Goal: Task Accomplishment & Management: Use online tool/utility

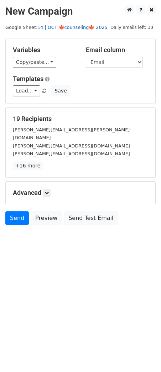
click at [69, 29] on link "14 | OCT 🍁counseling🍁 2025" at bounding box center [72, 27] width 70 height 5
click at [24, 94] on link "Load..." at bounding box center [26, 90] width 27 height 11
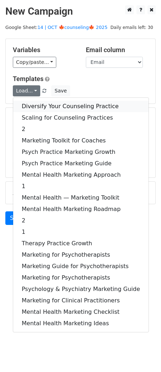
click at [37, 110] on link "Diversify Your Counseling Practice" at bounding box center [81, 106] width 136 height 11
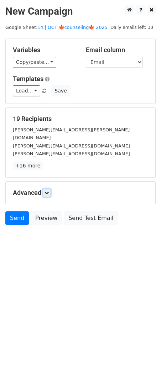
drag, startPoint x: 50, startPoint y: 181, endPoint x: 57, endPoint y: 190, distance: 11.7
click at [50, 189] on link at bounding box center [47, 193] width 8 height 8
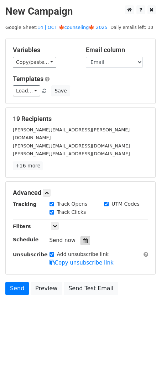
click at [81, 236] on div at bounding box center [86, 240] width 10 height 9
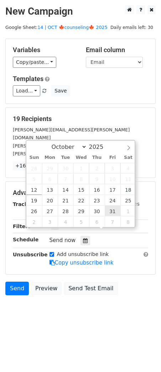
type input "2025-10-31 12:00"
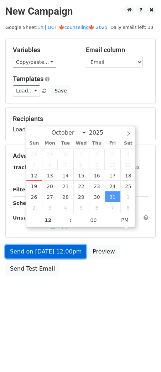
click at [60, 255] on link "Send on Oct 31 at 12:00pm" at bounding box center [45, 252] width 81 height 14
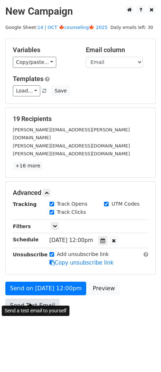
click at [20, 300] on link "Send Test Email" at bounding box center [32, 306] width 54 height 14
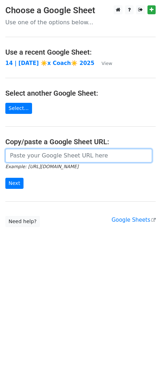
click at [45, 152] on input "url" at bounding box center [78, 156] width 147 height 14
paste input "https://docs.google.com/spreadsheets/d/1bLXqebII-uXYyMbyopbht0c-81BAnfRdt1rk7gO…"
type input "https://docs.google.com/spreadsheets/d/1bLXqebII-uXYyMbyopbht0c-81BAnfRdt1rk7gO…"
click at [5, 178] on input "Next" at bounding box center [14, 183] width 18 height 11
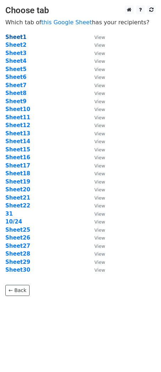
click at [14, 39] on strong "Sheet1" at bounding box center [15, 37] width 21 height 6
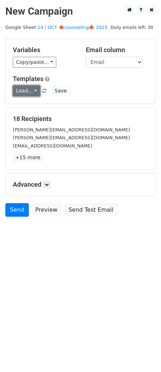
click at [23, 90] on link "Load..." at bounding box center [26, 90] width 27 height 11
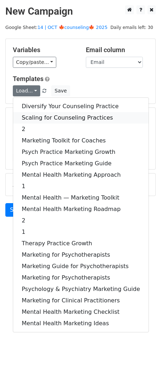
drag, startPoint x: 52, startPoint y: 117, endPoint x: 52, endPoint y: 145, distance: 27.5
click at [52, 117] on link "Scaling for Counseling Practices" at bounding box center [81, 117] width 136 height 11
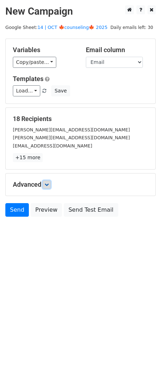
click at [47, 181] on link at bounding box center [47, 185] width 8 height 8
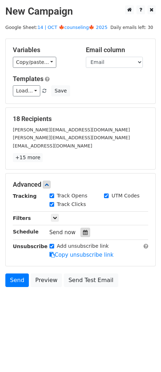
click at [84, 232] on icon at bounding box center [85, 232] width 5 height 5
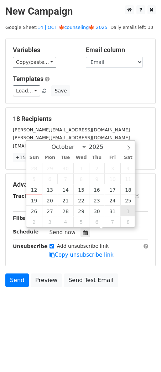
type input "2025-11-01 12:00"
select select "10"
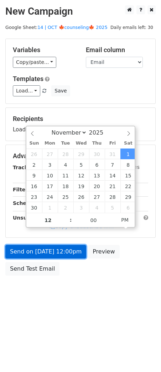
click at [52, 246] on link "Send on Nov 1 at 12:00pm" at bounding box center [45, 252] width 81 height 14
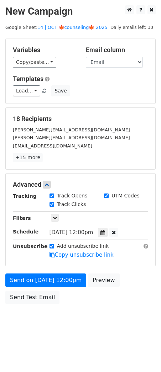
drag, startPoint x: 35, startPoint y: 271, endPoint x: 33, endPoint y: 290, distance: 19.8
click at [35, 270] on form "Variables Copy/paste... {{Name}} {{Email}} Email column Name Email Templates Lo…" at bounding box center [80, 173] width 151 height 269
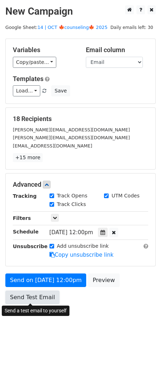
click at [33, 294] on link "Send Test Email" at bounding box center [32, 298] width 54 height 14
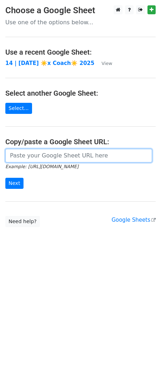
click at [37, 161] on input "url" at bounding box center [78, 156] width 147 height 14
paste input "https://docs.google.com/spreadsheets/d/1bLXqebII-uXYyMbyopbht0c-81BAnfRdt1rk7gO…"
type input "https://docs.google.com/spreadsheets/d/1bLXqebII-uXYyMbyopbht0c-81BAnfRdt1rk7gO…"
click at [5, 178] on input "Next" at bounding box center [14, 183] width 18 height 11
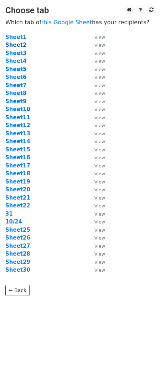
click at [19, 45] on strong "Sheet2" at bounding box center [15, 45] width 21 height 6
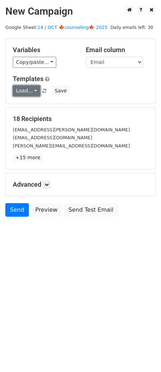
click at [15, 87] on link "Load..." at bounding box center [26, 90] width 27 height 11
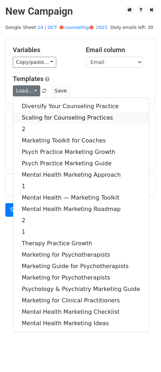
click at [39, 119] on link "Scaling for Counseling Practices" at bounding box center [81, 117] width 136 height 11
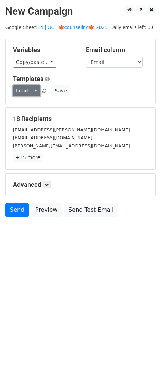
click at [28, 94] on link "Load..." at bounding box center [26, 90] width 27 height 11
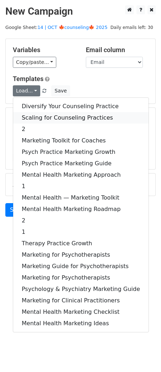
click at [33, 122] on link "Scaling for Counseling Practices" at bounding box center [81, 117] width 136 height 11
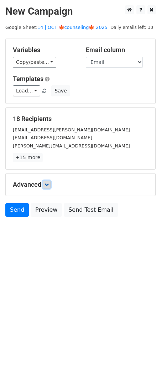
click at [49, 184] on icon at bounding box center [47, 184] width 4 height 4
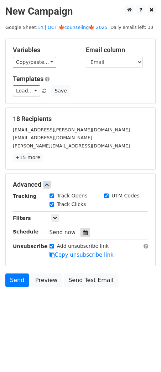
click at [83, 232] on icon at bounding box center [85, 232] width 5 height 5
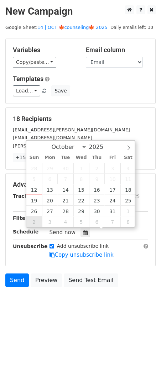
type input "2025-11-02 12:00"
select select "10"
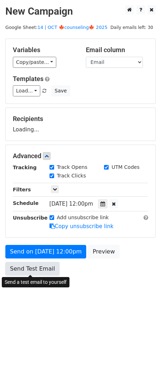
click at [39, 271] on link "Send Test Email" at bounding box center [32, 269] width 54 height 14
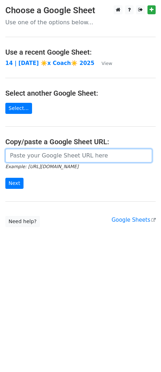
click at [32, 150] on input "url" at bounding box center [78, 156] width 147 height 14
paste input "[URL][DOMAIN_NAME]"
type input "[URL][DOMAIN_NAME]"
click at [5, 178] on input "Next" at bounding box center [14, 183] width 18 height 11
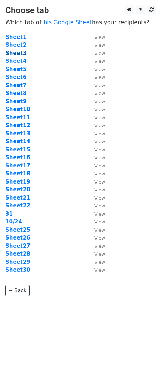
click at [19, 52] on strong "Sheet3" at bounding box center [15, 53] width 21 height 6
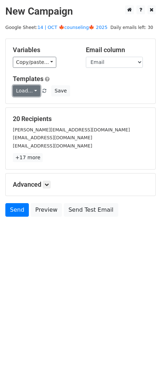
click at [30, 93] on link "Load..." at bounding box center [26, 90] width 27 height 11
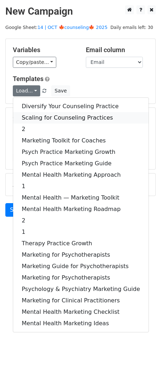
click at [45, 114] on link "Scaling for Counseling Practices" at bounding box center [81, 117] width 136 height 11
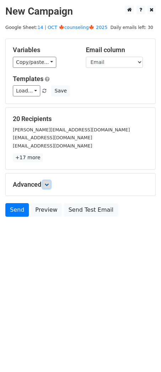
click at [49, 181] on link at bounding box center [47, 185] width 8 height 8
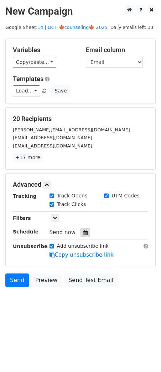
click at [83, 231] on icon at bounding box center [85, 232] width 5 height 5
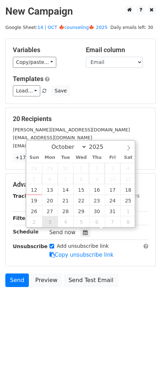
type input "[DATE] 12:00"
select select "10"
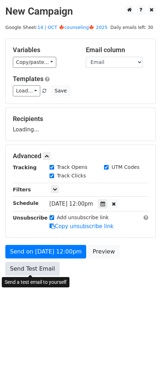
click at [27, 273] on link "Send Test Email" at bounding box center [32, 269] width 54 height 14
